Goal: Download file/media

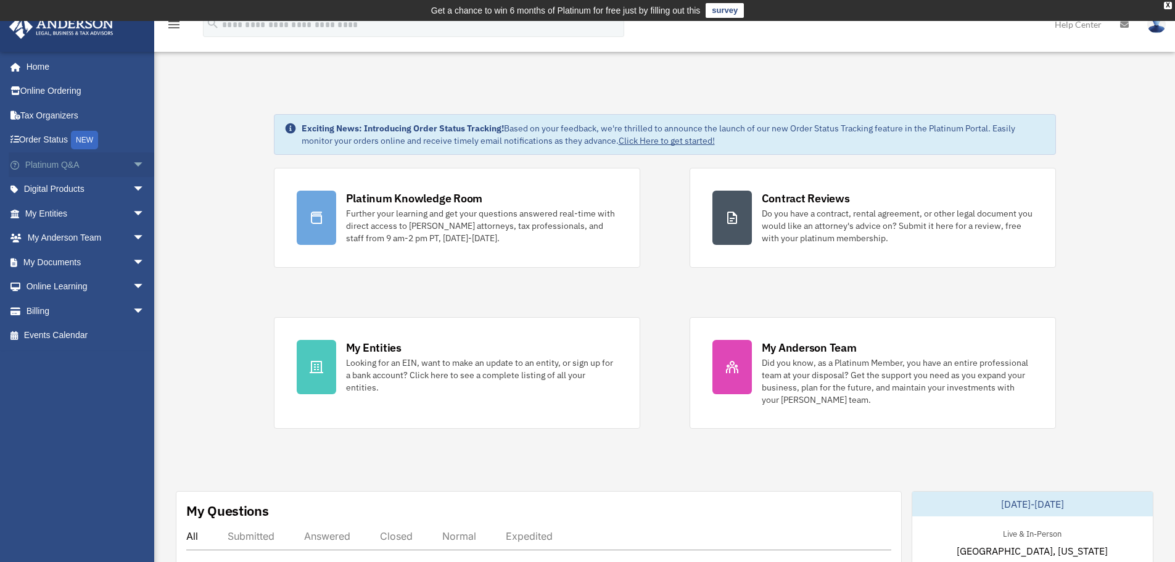
click at [136, 167] on span "arrow_drop_down" at bounding box center [145, 164] width 25 height 25
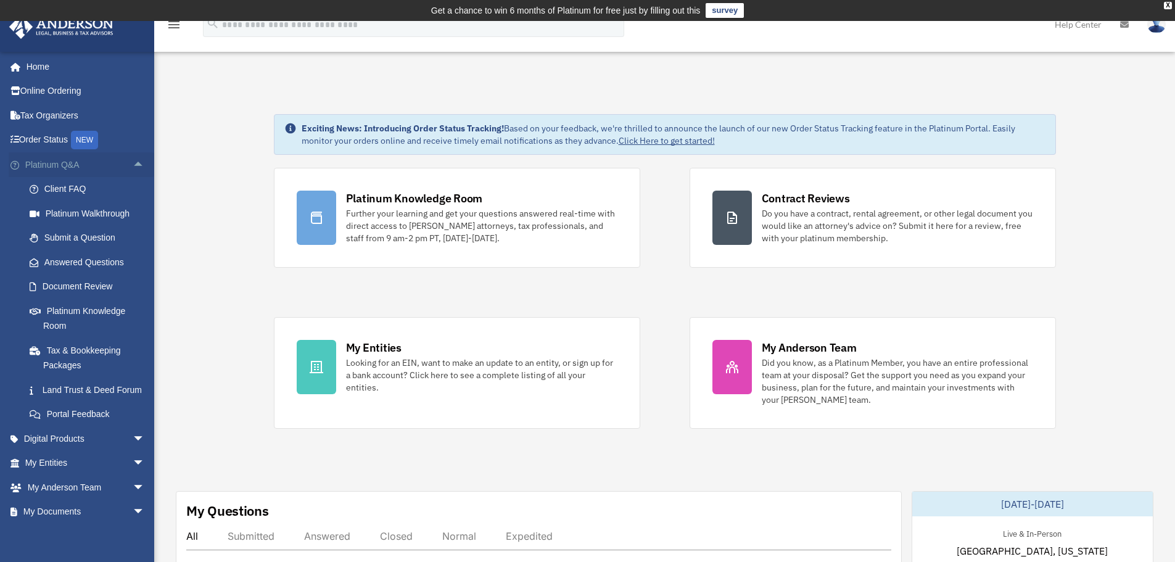
click at [136, 167] on span "arrow_drop_up" at bounding box center [145, 164] width 25 height 25
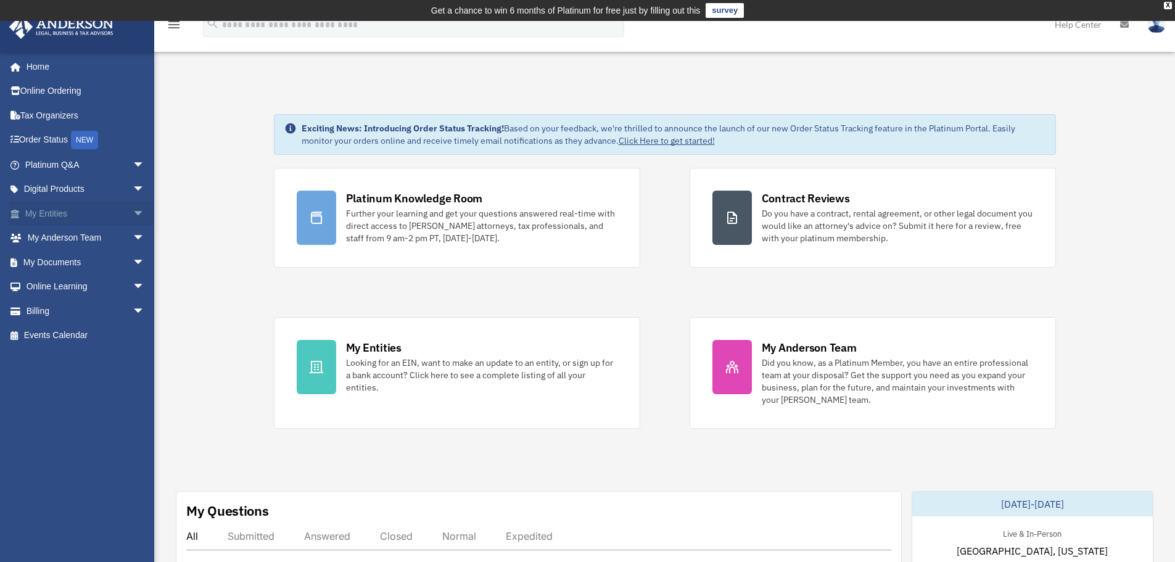
click at [133, 209] on span "arrow_drop_down" at bounding box center [145, 213] width 25 height 25
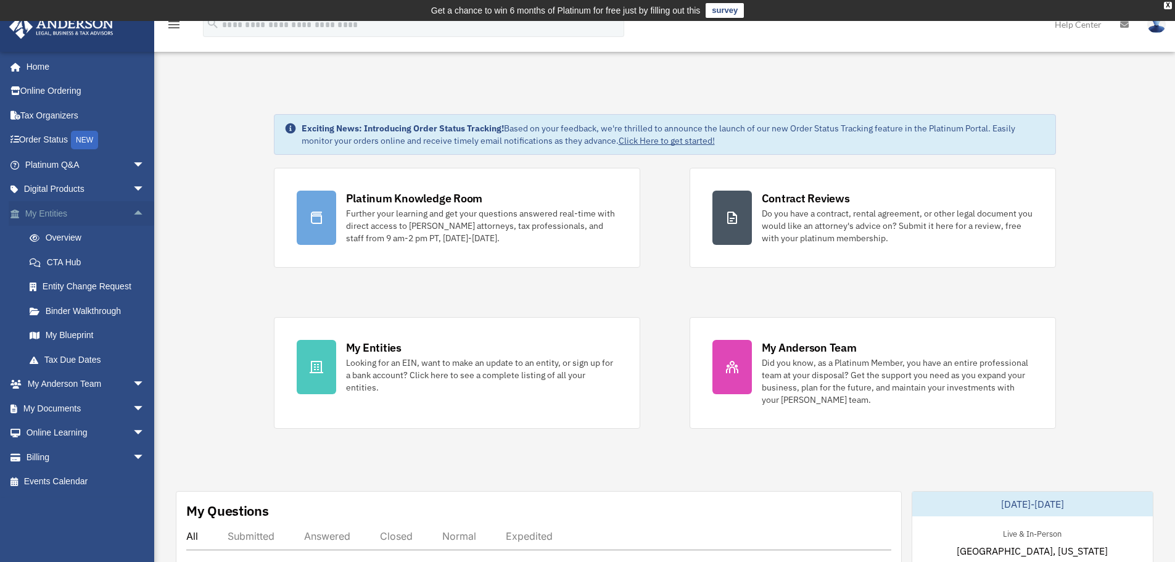
click at [133, 209] on span "arrow_drop_up" at bounding box center [145, 213] width 25 height 25
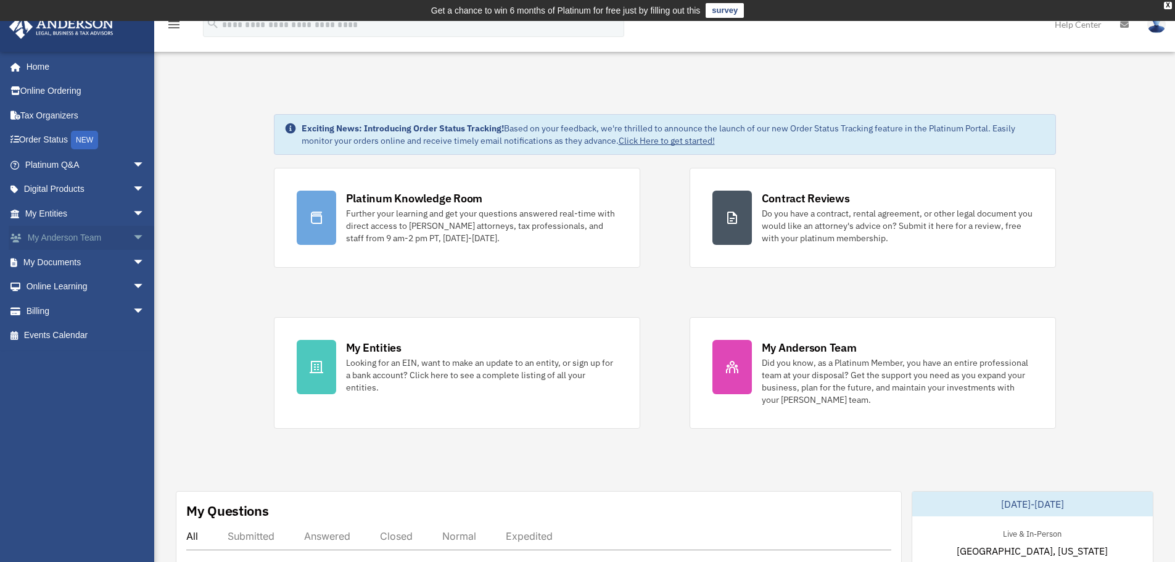
click at [133, 238] on span "arrow_drop_down" at bounding box center [145, 238] width 25 height 25
click at [133, 238] on span "arrow_drop_up" at bounding box center [145, 238] width 25 height 25
click at [133, 260] on span "arrow_drop_down" at bounding box center [145, 262] width 25 height 25
click at [81, 294] on link "Box" at bounding box center [90, 287] width 146 height 25
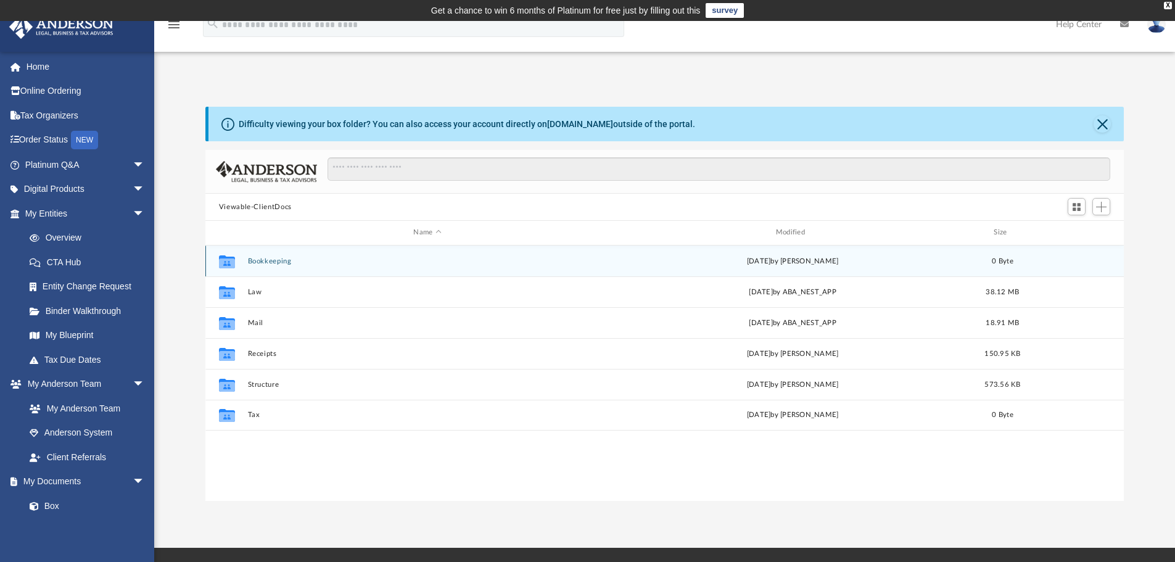
scroll to position [271, 909]
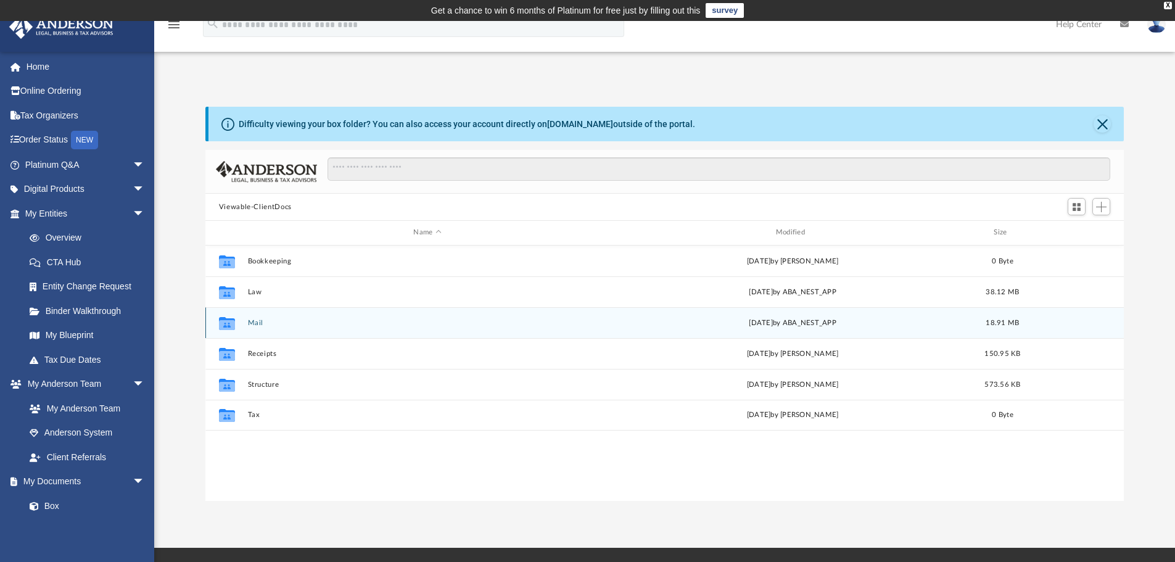
click at [244, 323] on div "Collaborated Folder Mail Mon Sep 22 2025 by ABA_NEST_APP 18.91 MB" at bounding box center [664, 322] width 919 height 31
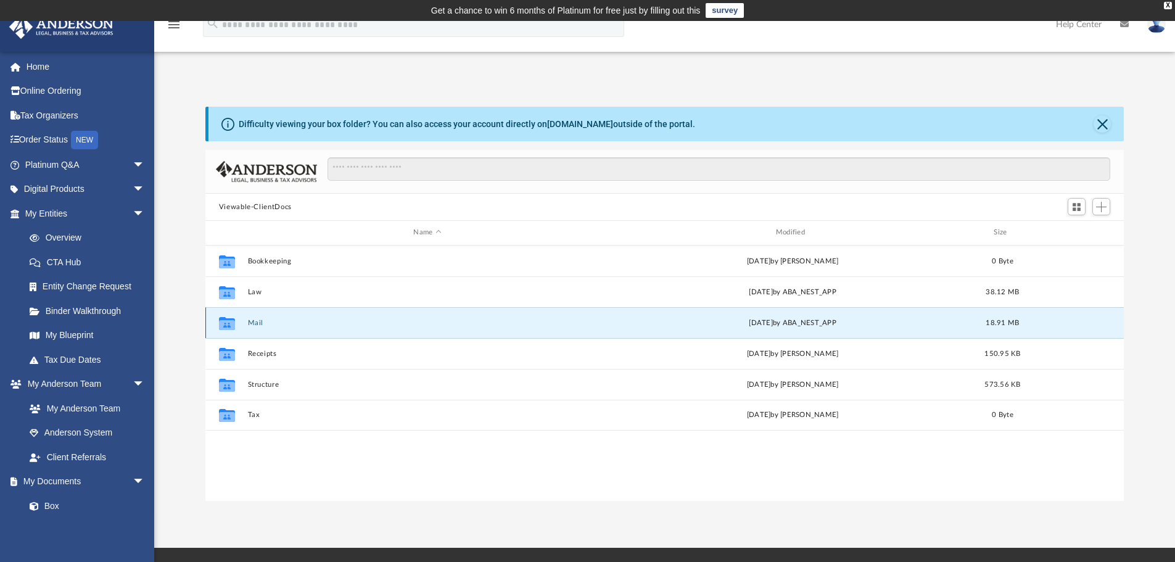
click at [258, 321] on button "Mail" at bounding box center [427, 323] width 360 height 8
click at [227, 320] on icon "grid" at bounding box center [227, 325] width 16 height 10
click at [255, 320] on button "Mail" at bounding box center [427, 323] width 360 height 8
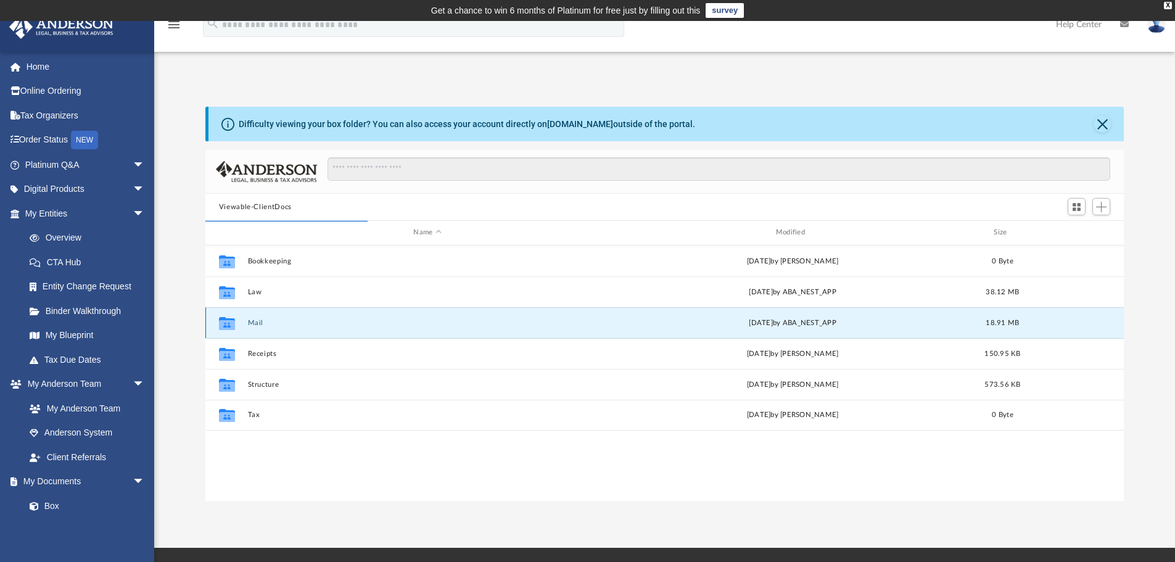
click at [255, 320] on button "Mail" at bounding box center [427, 323] width 360 height 8
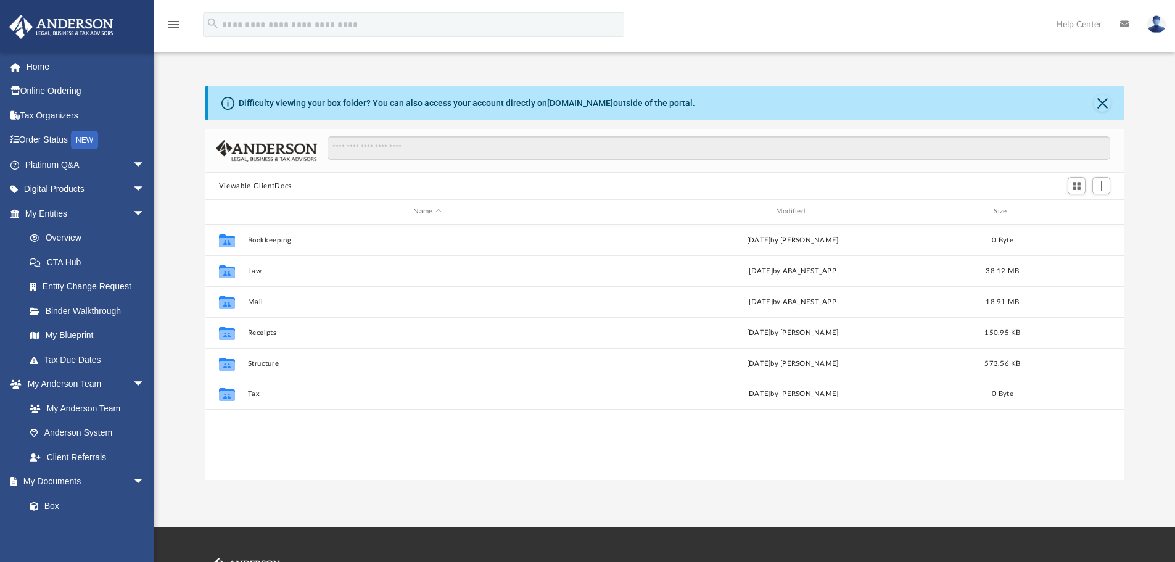
scroll to position [271, 909]
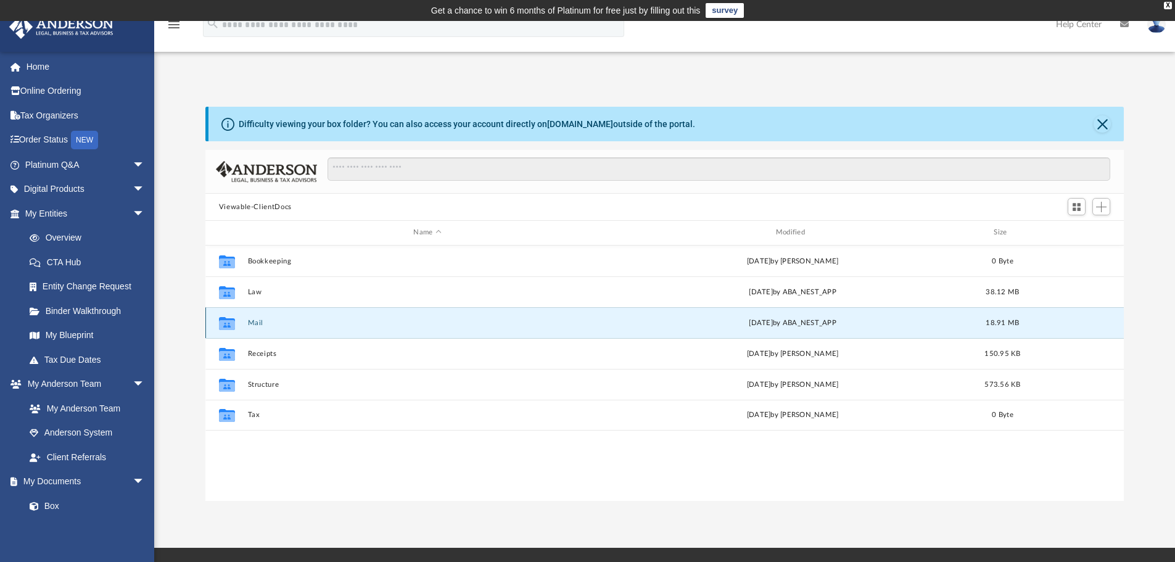
click at [257, 322] on button "Mail" at bounding box center [427, 323] width 360 height 8
click at [565, 119] on link "[DOMAIN_NAME]" at bounding box center [580, 124] width 66 height 10
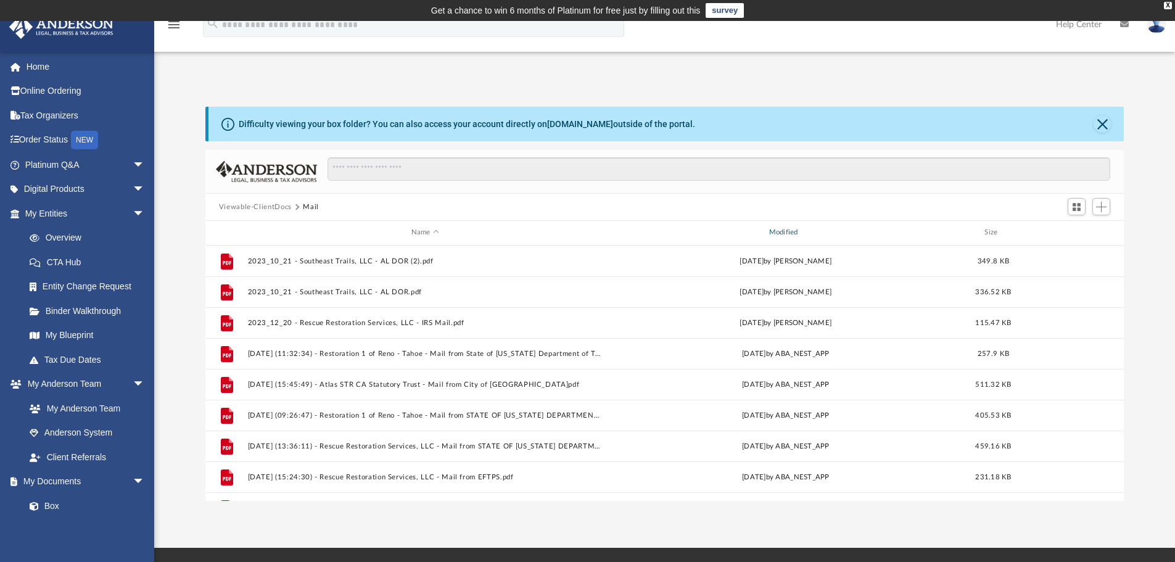
click at [800, 229] on div "Modified" at bounding box center [785, 232] width 355 height 11
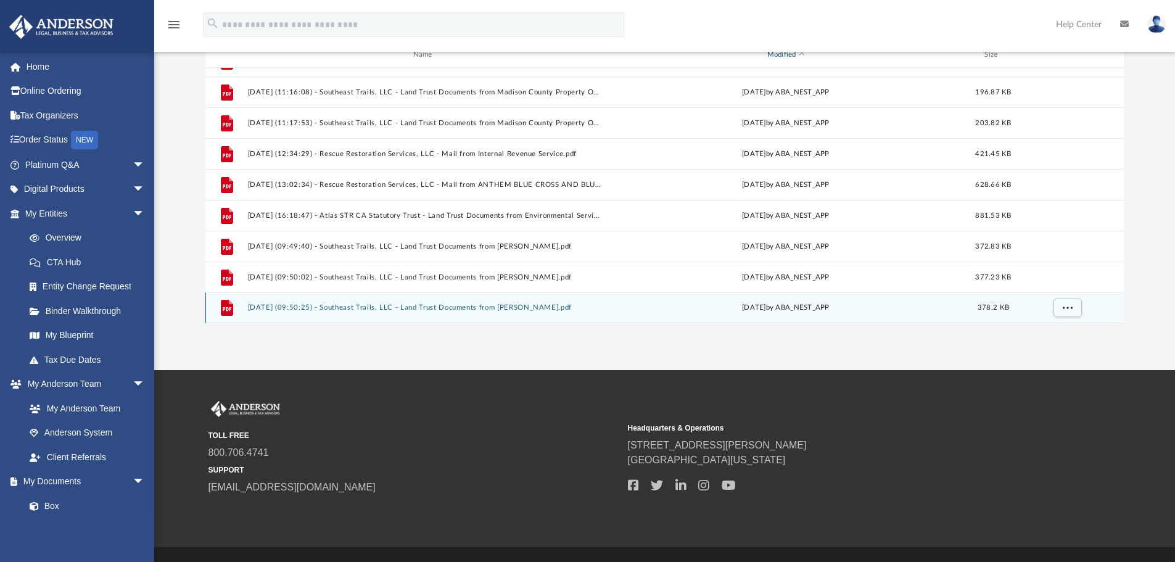
scroll to position [207, 0]
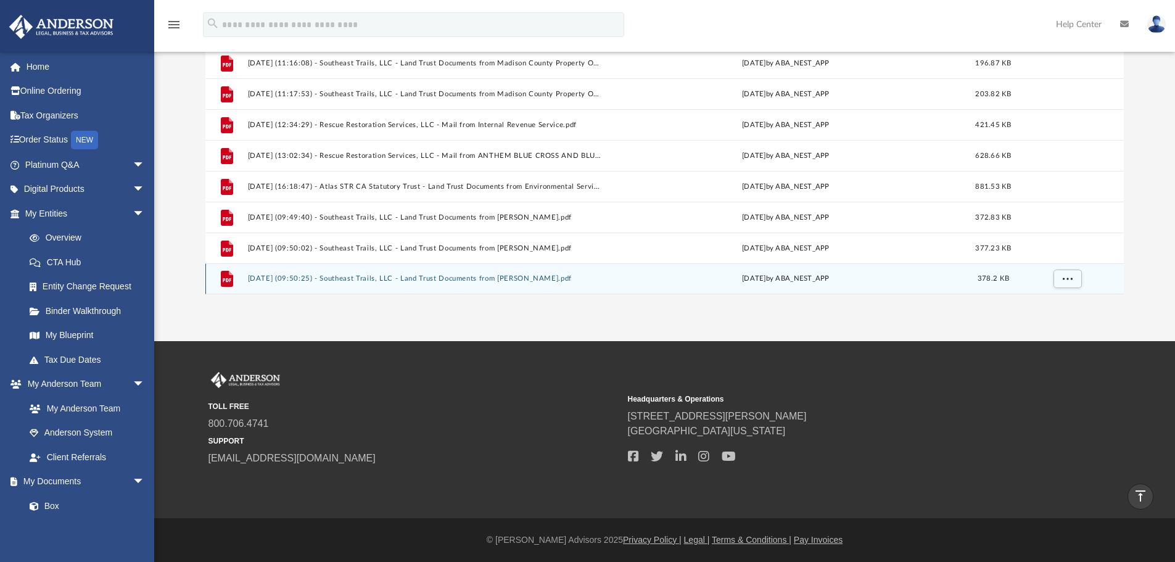
click at [518, 281] on button "[DATE] (09:50:25) - Southeast Trails, LLC - Land Trust Documents from [PERSON_N…" at bounding box center [424, 279] width 355 height 8
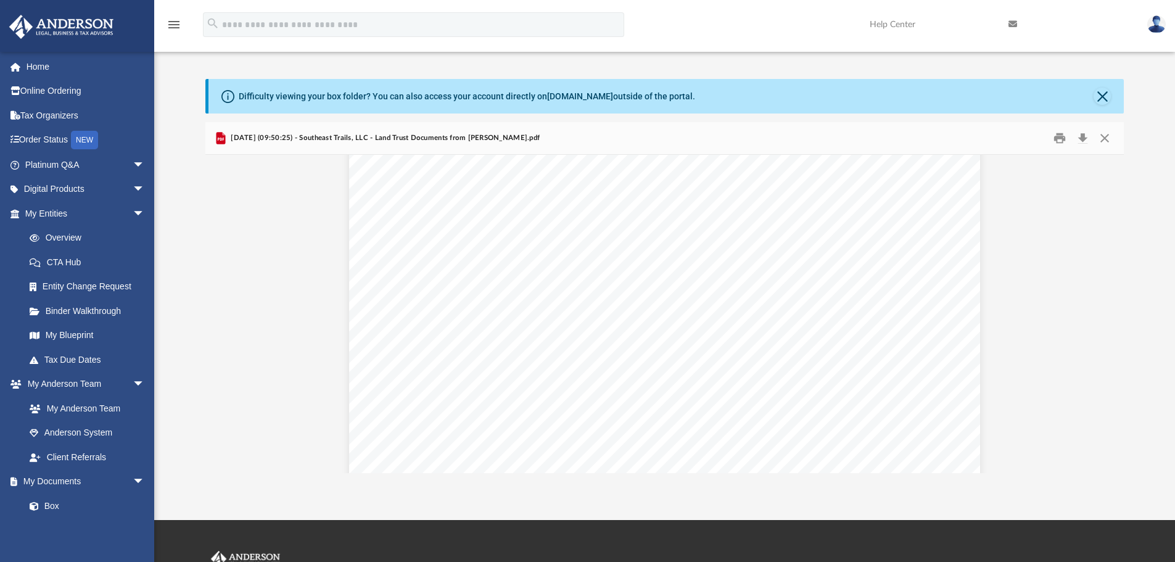
scroll to position [0, 0]
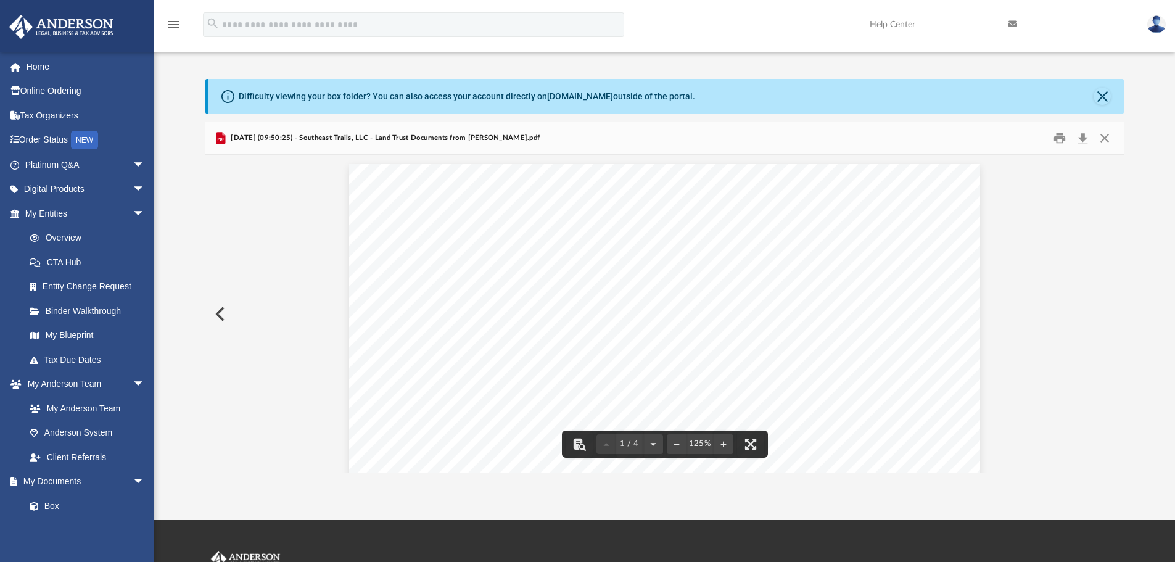
click at [216, 315] on button "Preview" at bounding box center [218, 314] width 27 height 35
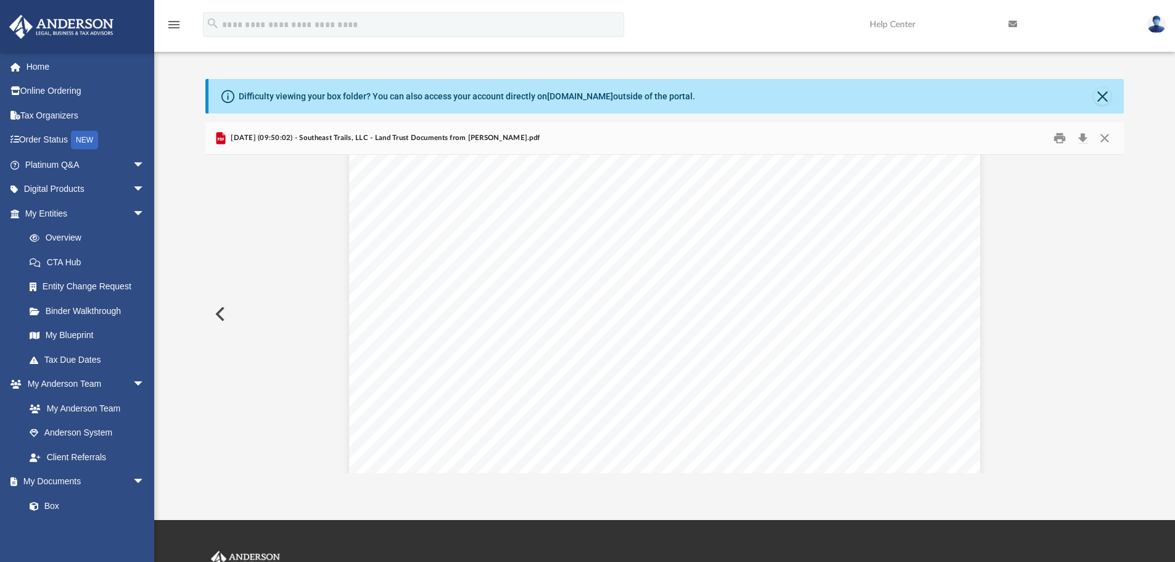
click at [222, 304] on button "Preview" at bounding box center [218, 314] width 27 height 35
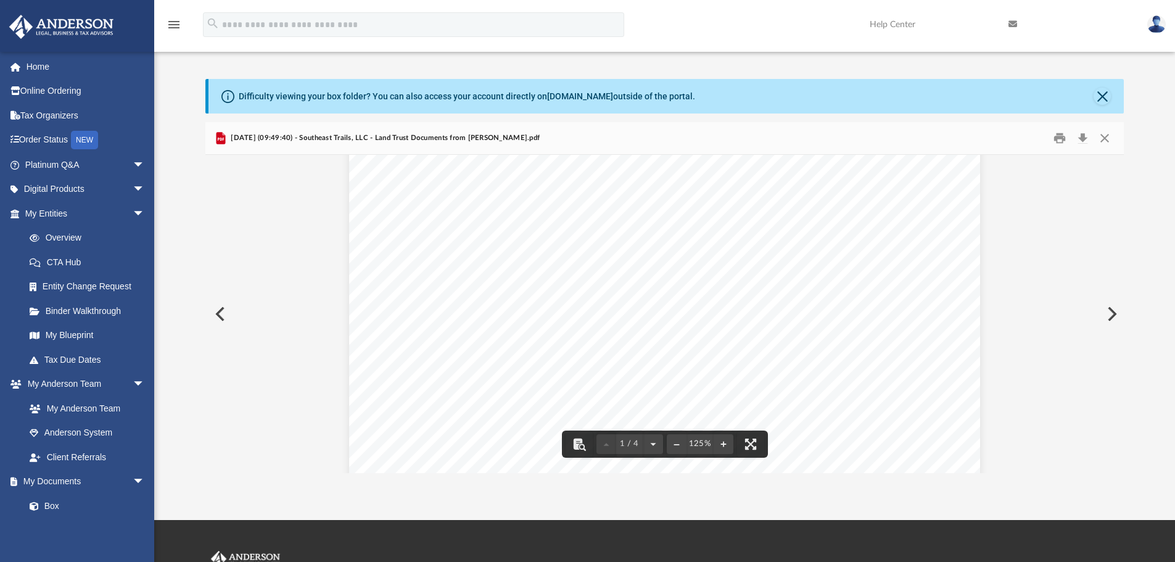
scroll to position [233, 0]
click at [216, 312] on button "Preview" at bounding box center [218, 314] width 27 height 35
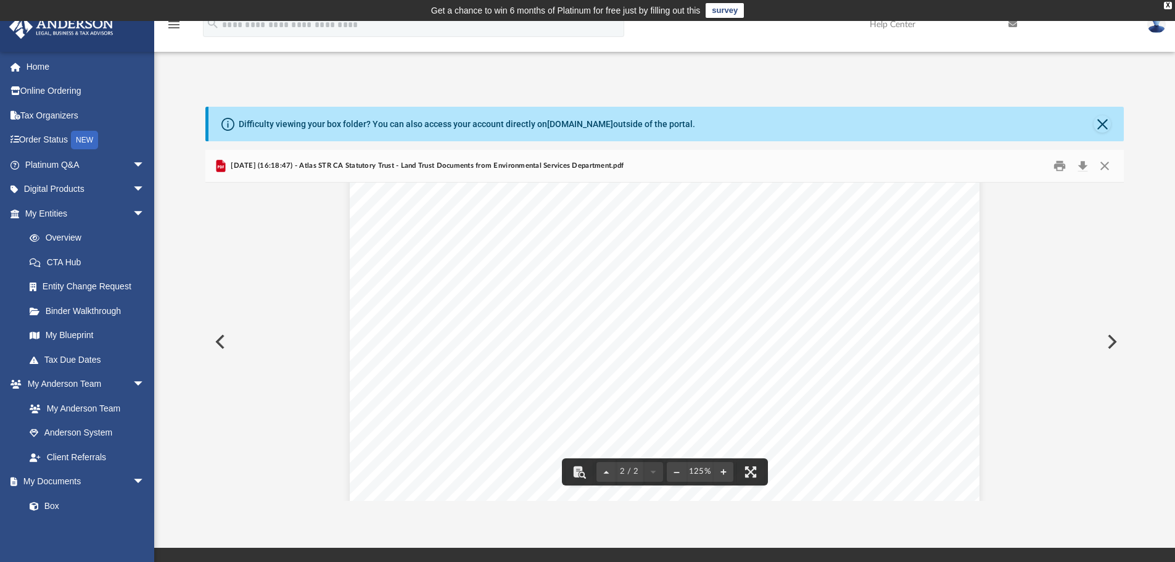
scroll to position [1492, 0]
click at [1084, 166] on button "Download" at bounding box center [1083, 166] width 22 height 19
click at [220, 336] on button "Preview" at bounding box center [218, 342] width 27 height 35
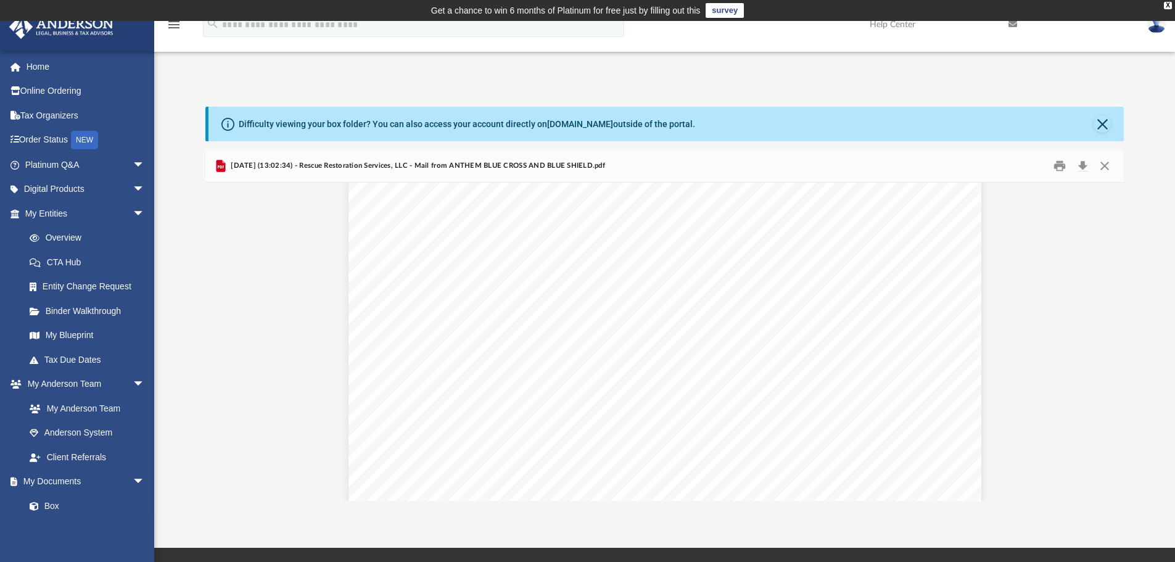
scroll to position [1959, 0]
click at [214, 341] on button "Preview" at bounding box center [218, 342] width 27 height 35
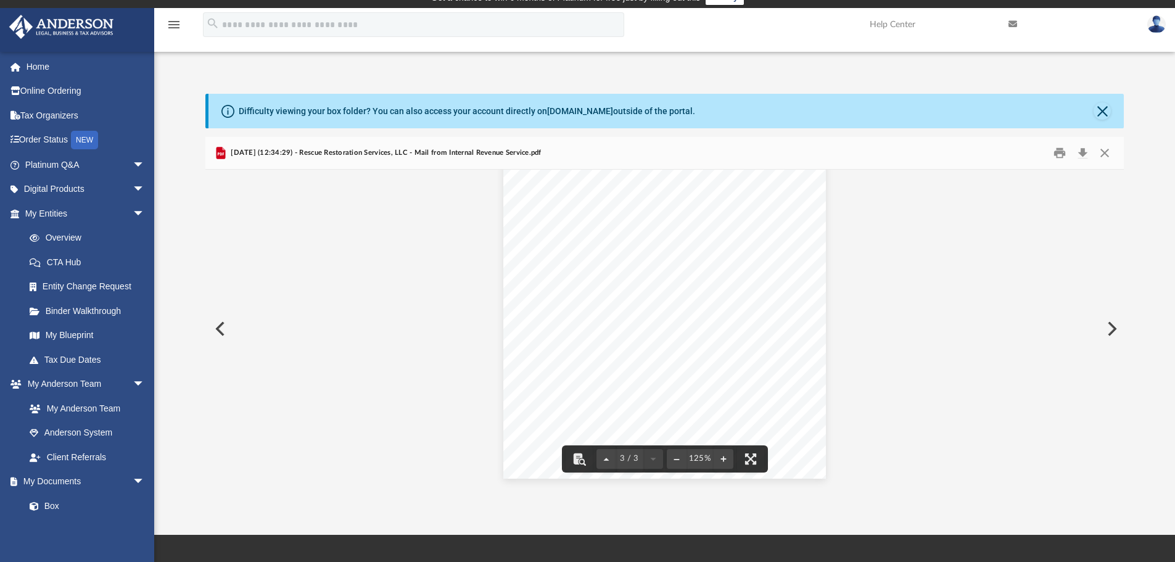
scroll to position [16, 0]
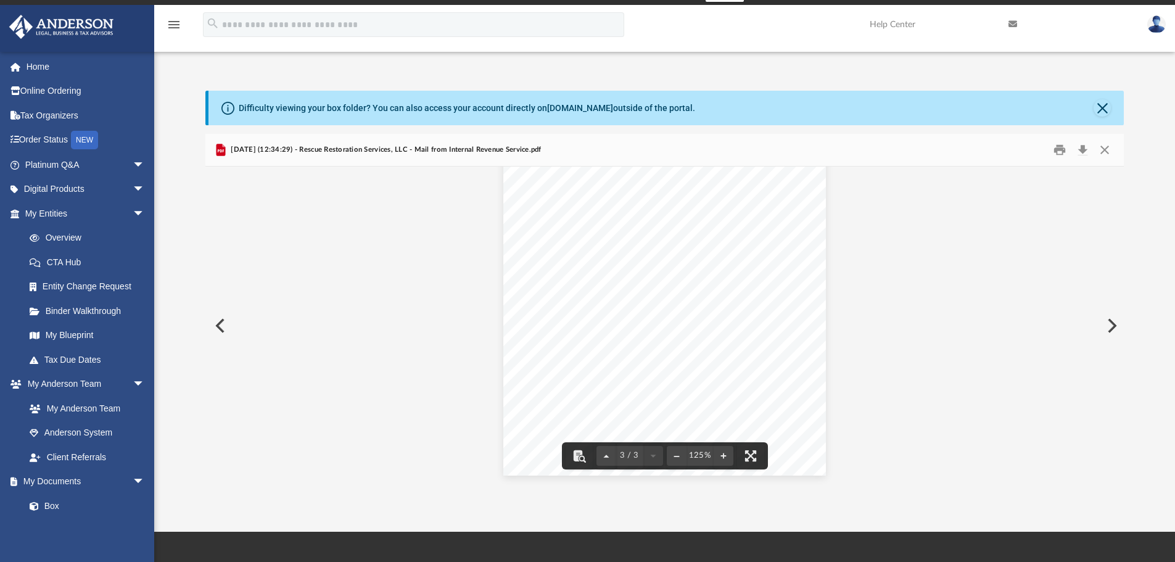
click at [222, 323] on button "Preview" at bounding box center [218, 325] width 27 height 35
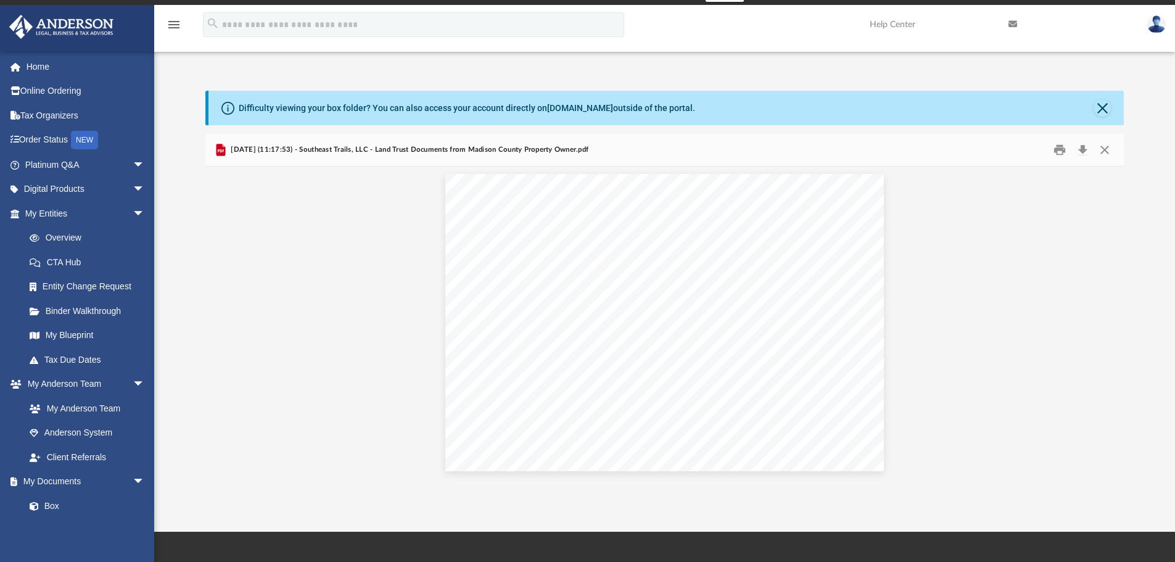
scroll to position [0, 0]
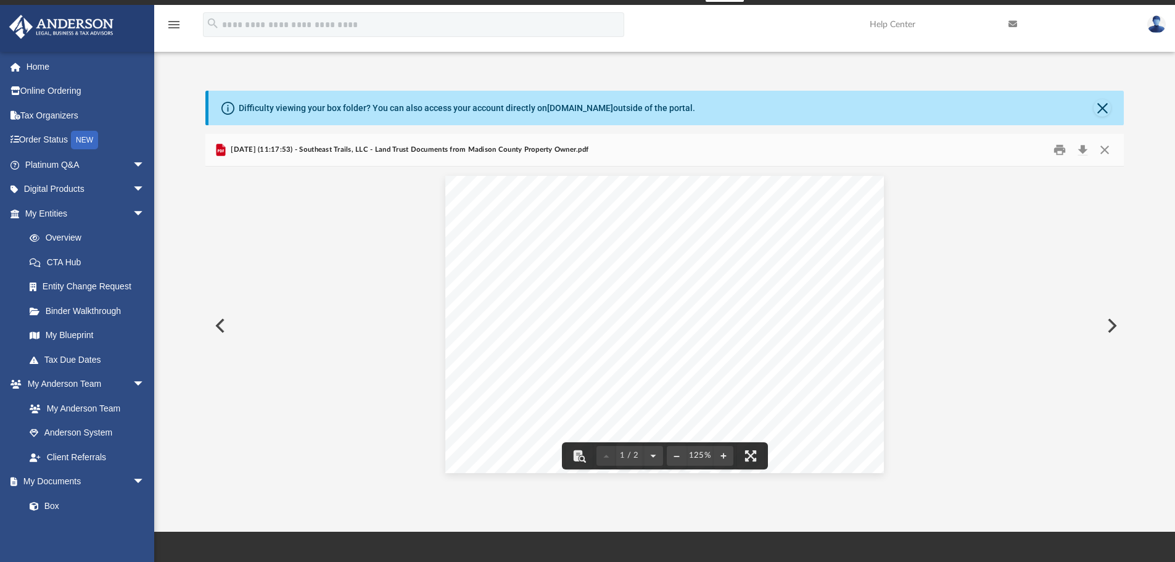
click at [226, 313] on button "Preview" at bounding box center [218, 325] width 27 height 35
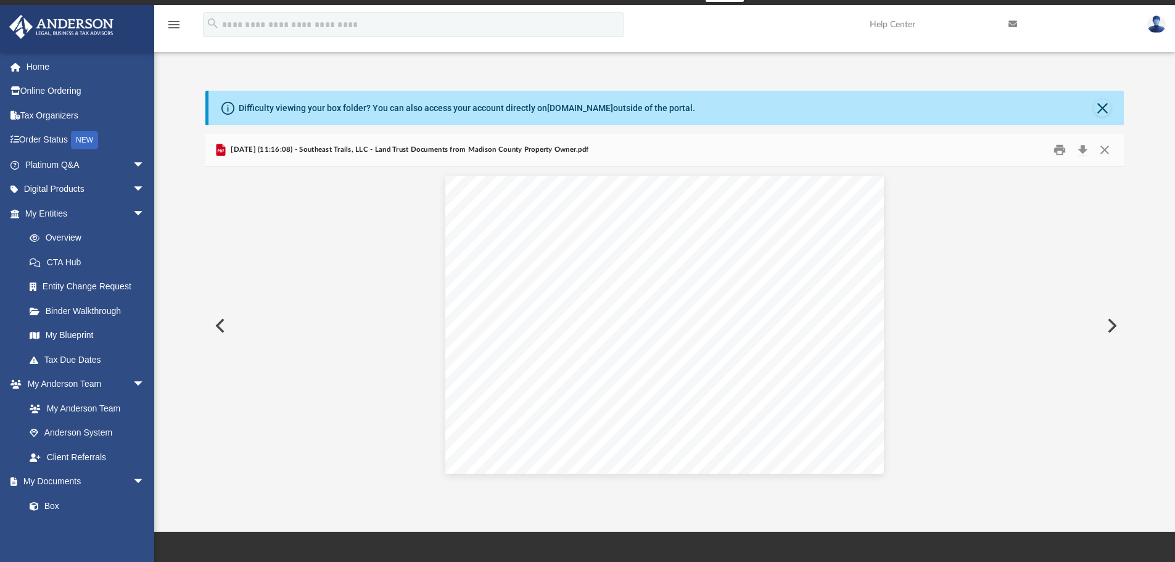
click at [226, 319] on button "Preview" at bounding box center [218, 325] width 27 height 35
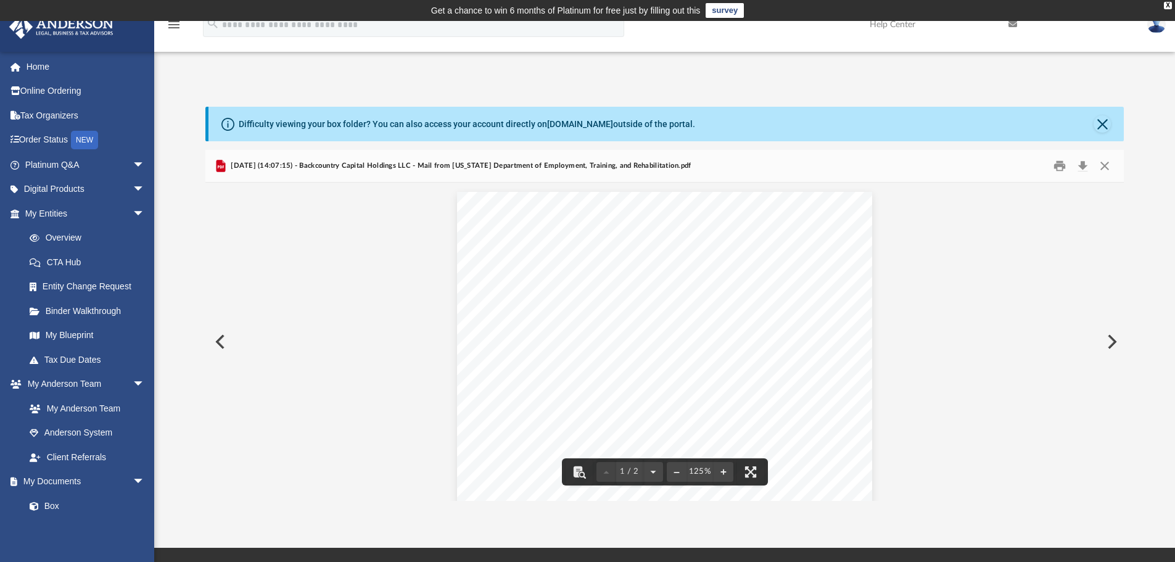
click at [223, 345] on button "Preview" at bounding box center [218, 342] width 27 height 35
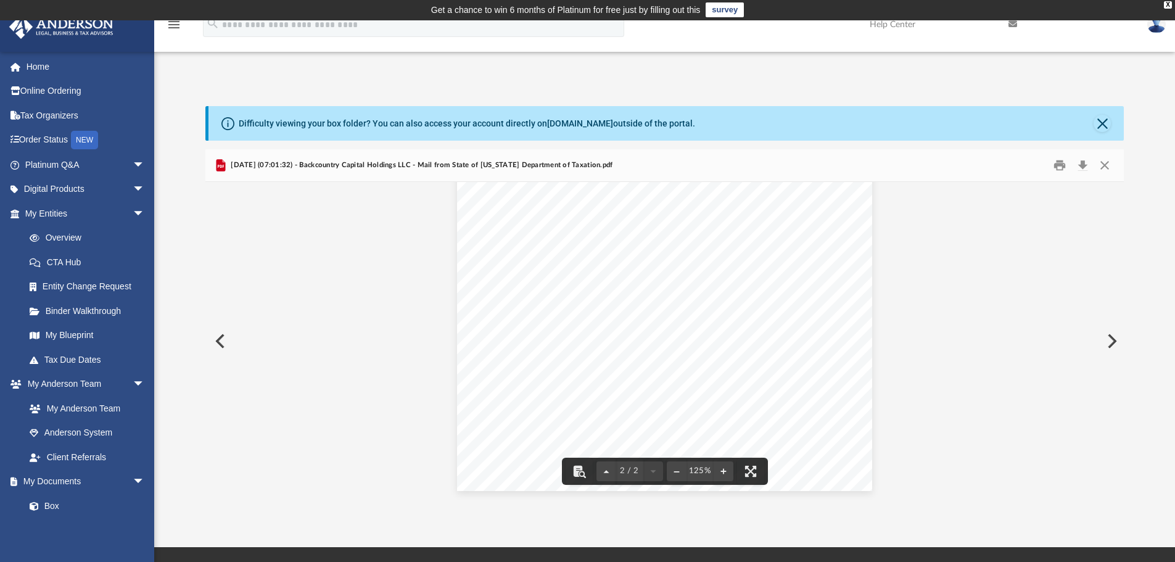
scroll to position [1, 0]
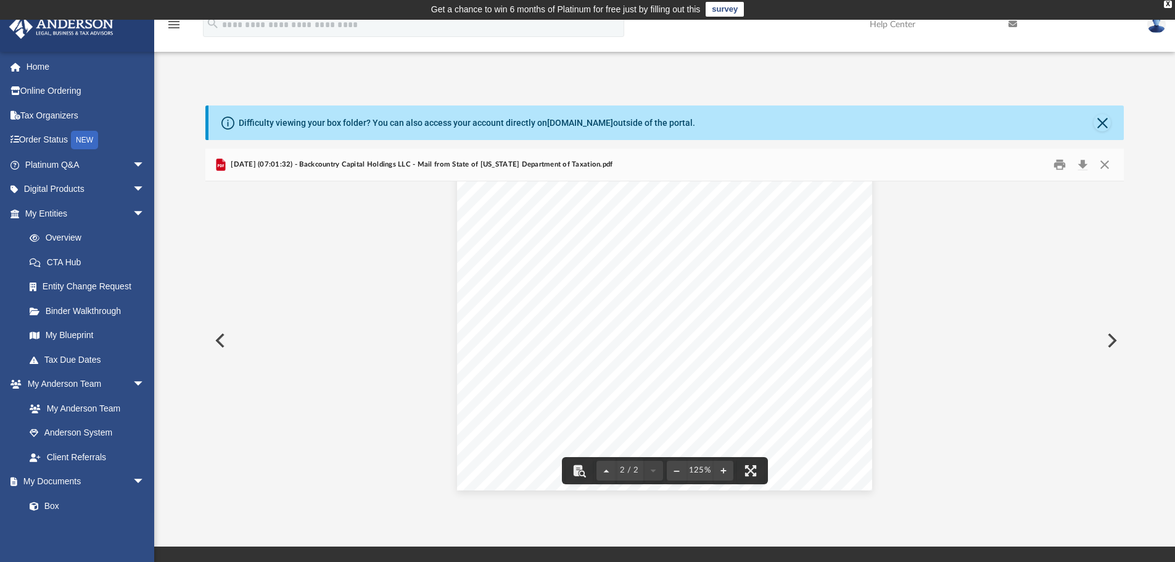
click at [217, 339] on button "Preview" at bounding box center [218, 340] width 27 height 35
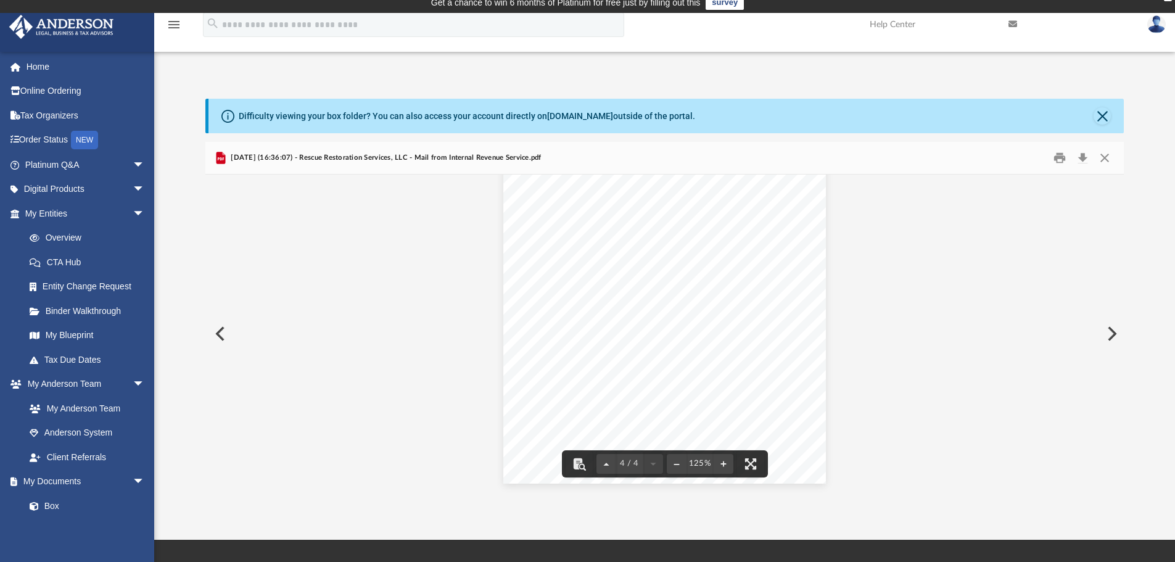
scroll to position [22, 0]
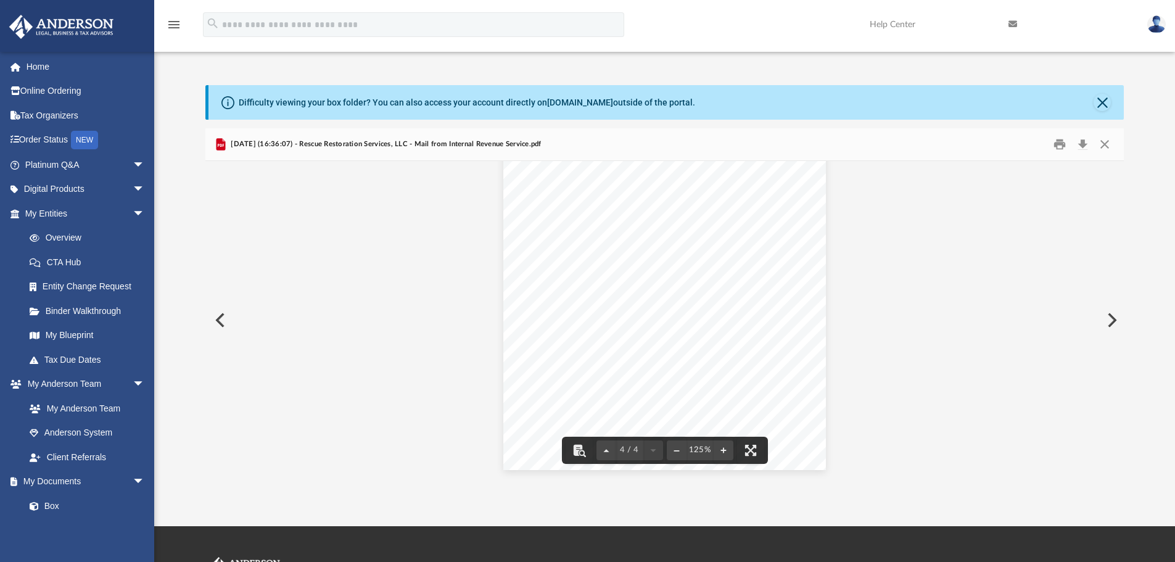
click at [228, 312] on button "Preview" at bounding box center [218, 320] width 27 height 35
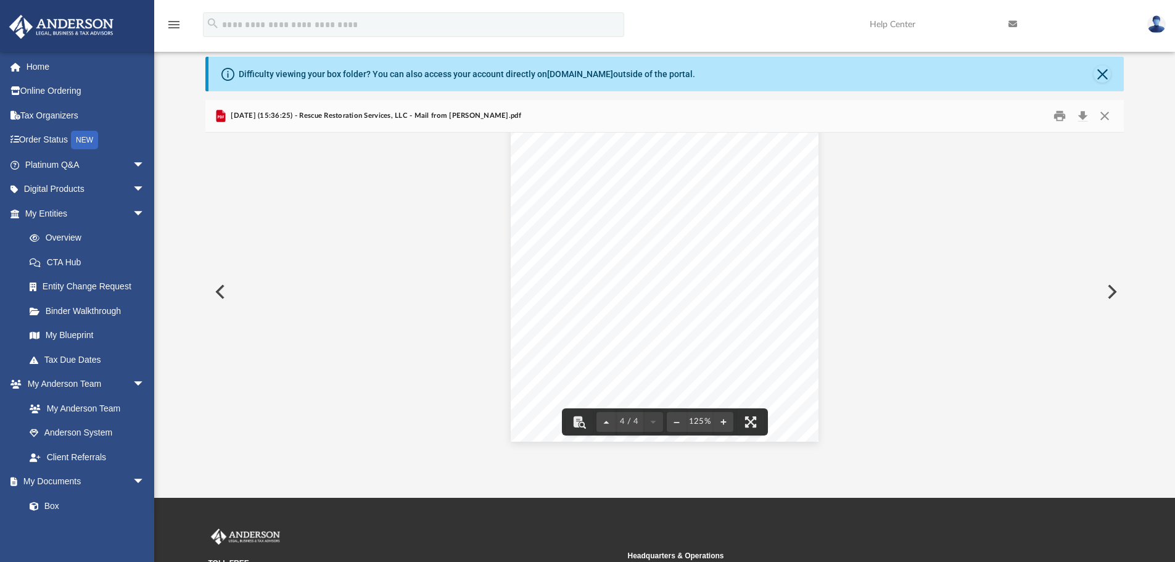
scroll to position [60, 0]
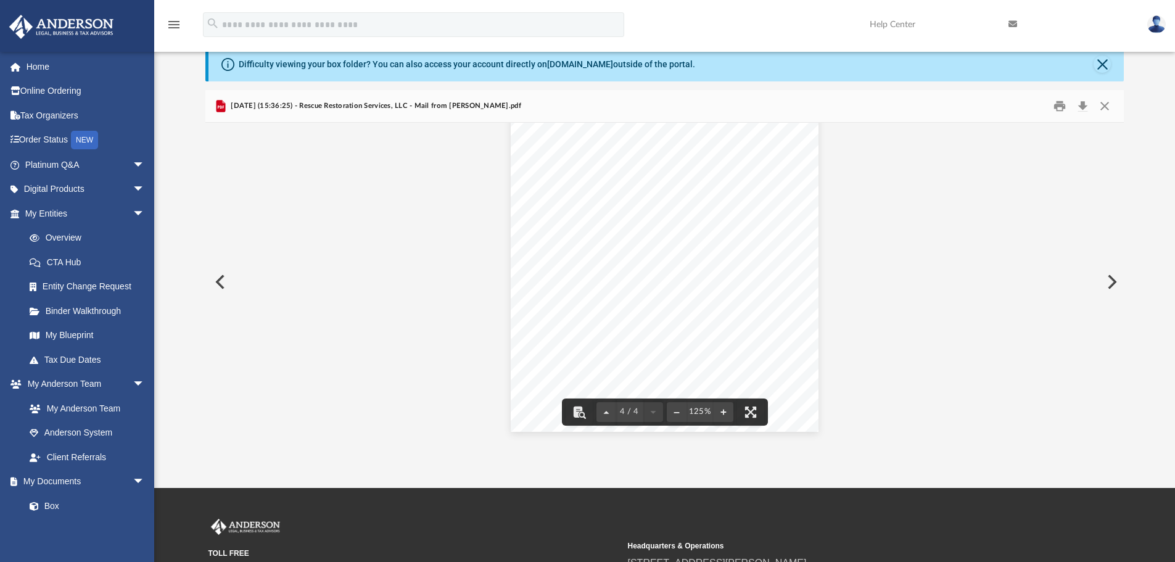
click at [221, 273] on button "Preview" at bounding box center [218, 282] width 27 height 35
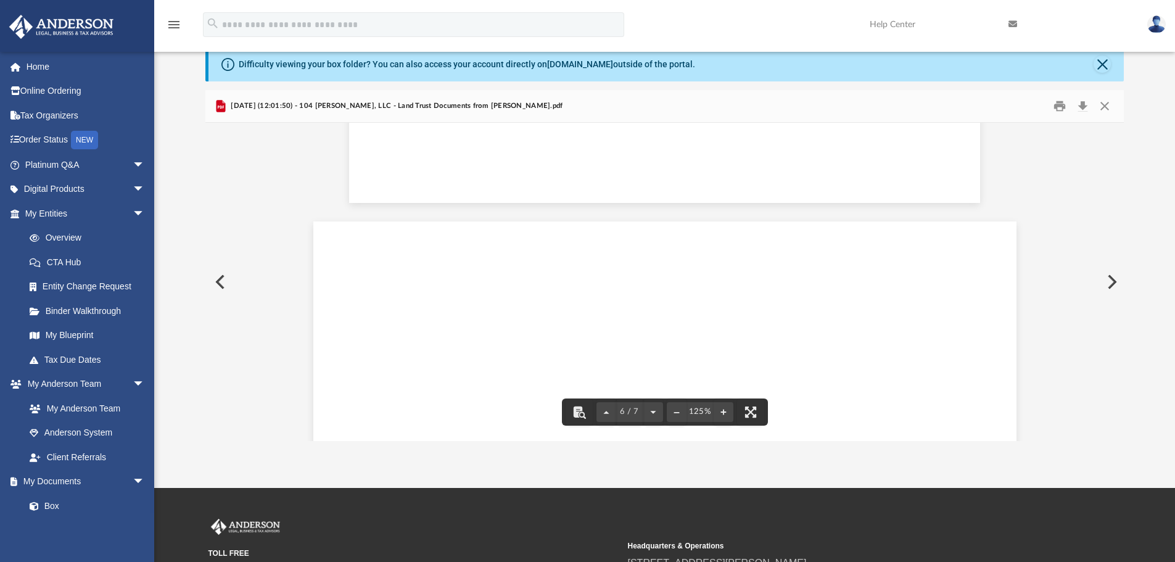
scroll to position [4071, 0]
click at [219, 282] on button "Preview" at bounding box center [218, 282] width 27 height 35
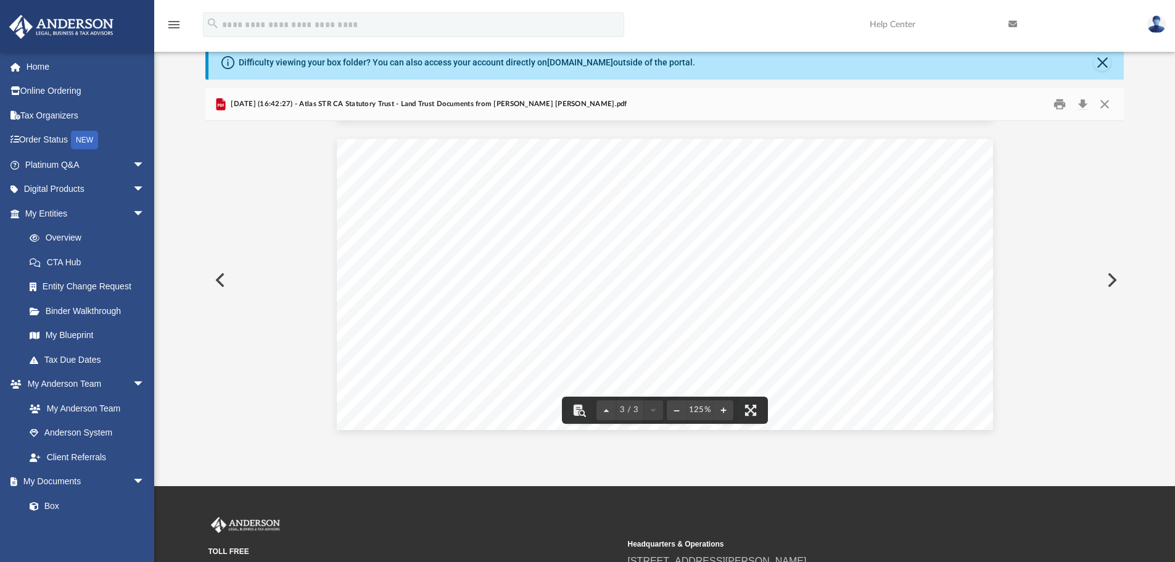
scroll to position [62, 0]
click at [220, 277] on button "Preview" at bounding box center [218, 279] width 27 height 35
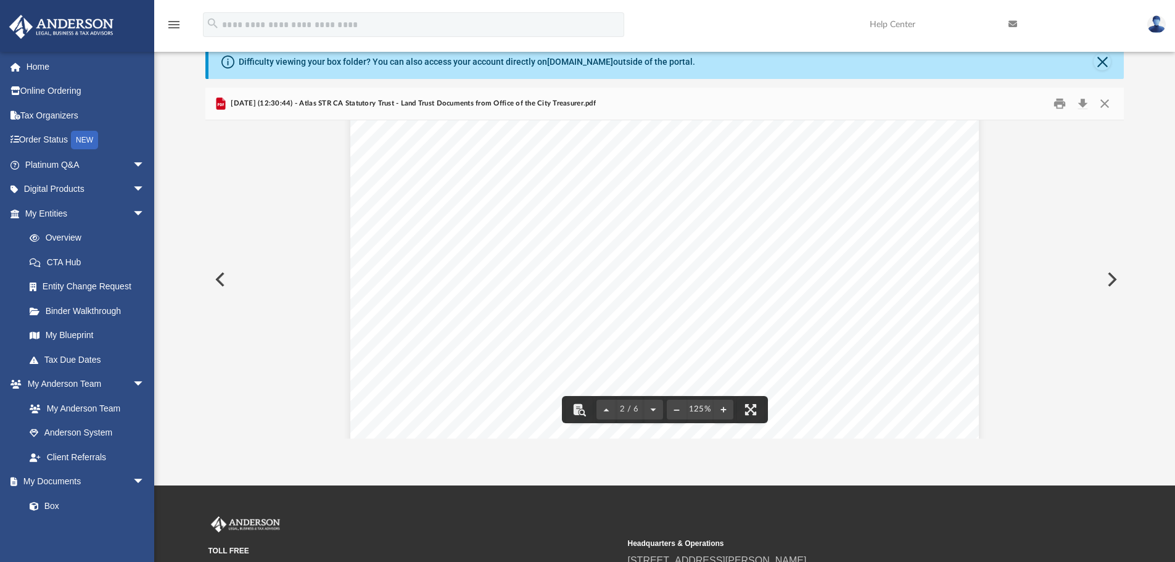
scroll to position [1234, 0]
click at [209, 271] on button "Preview" at bounding box center [218, 279] width 27 height 35
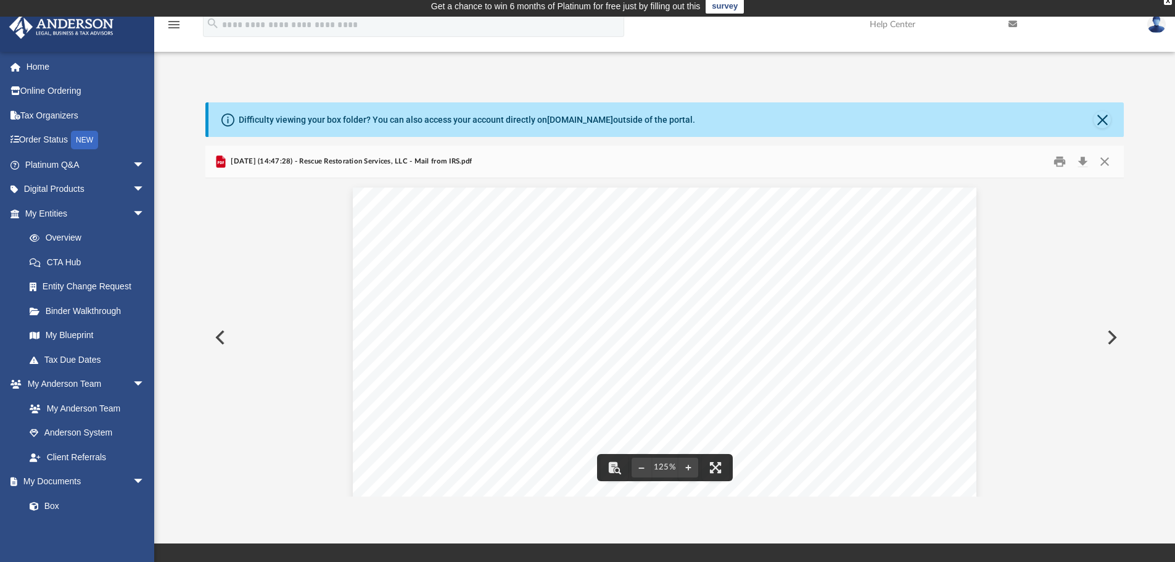
scroll to position [0, 0]
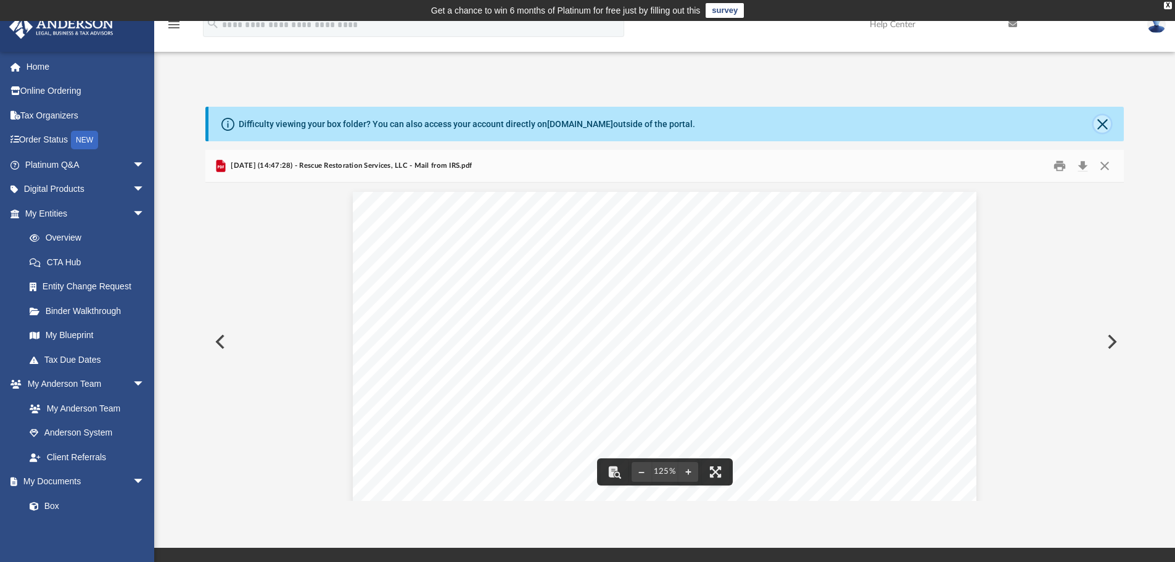
click at [1102, 127] on button "Close" at bounding box center [1102, 123] width 17 height 17
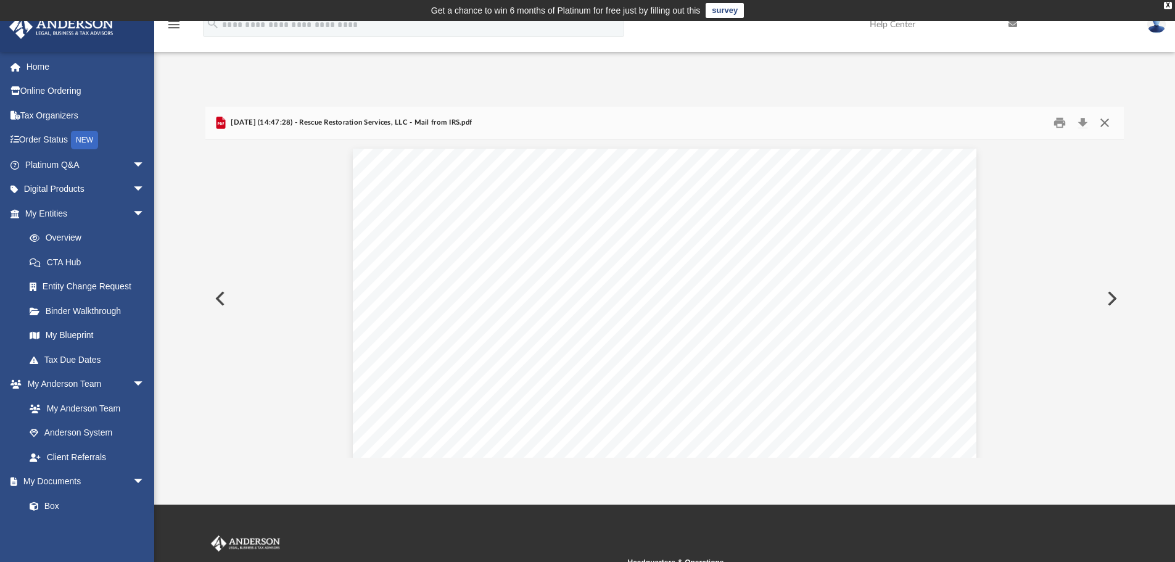
click at [1111, 120] on button "Close" at bounding box center [1105, 123] width 22 height 19
